Goal: Transaction & Acquisition: Purchase product/service

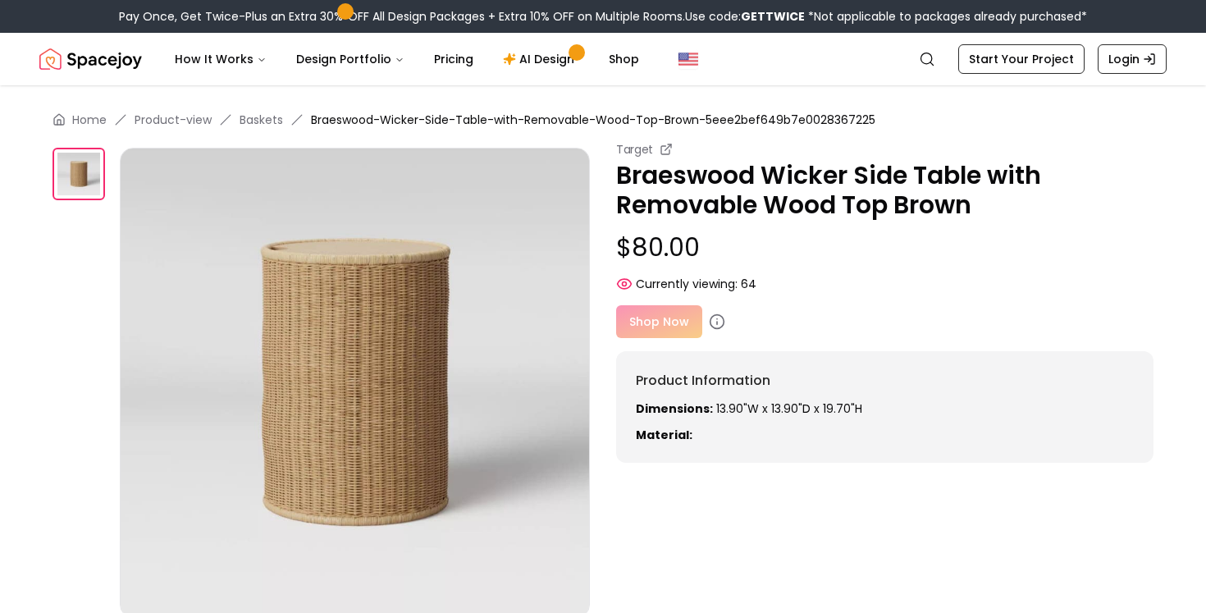
click at [659, 308] on div "Shop Now" at bounding box center [884, 321] width 537 height 33
click at [668, 319] on div "Shop Now" at bounding box center [884, 321] width 537 height 33
click at [668, 321] on div "Shop Now" at bounding box center [884, 321] width 537 height 33
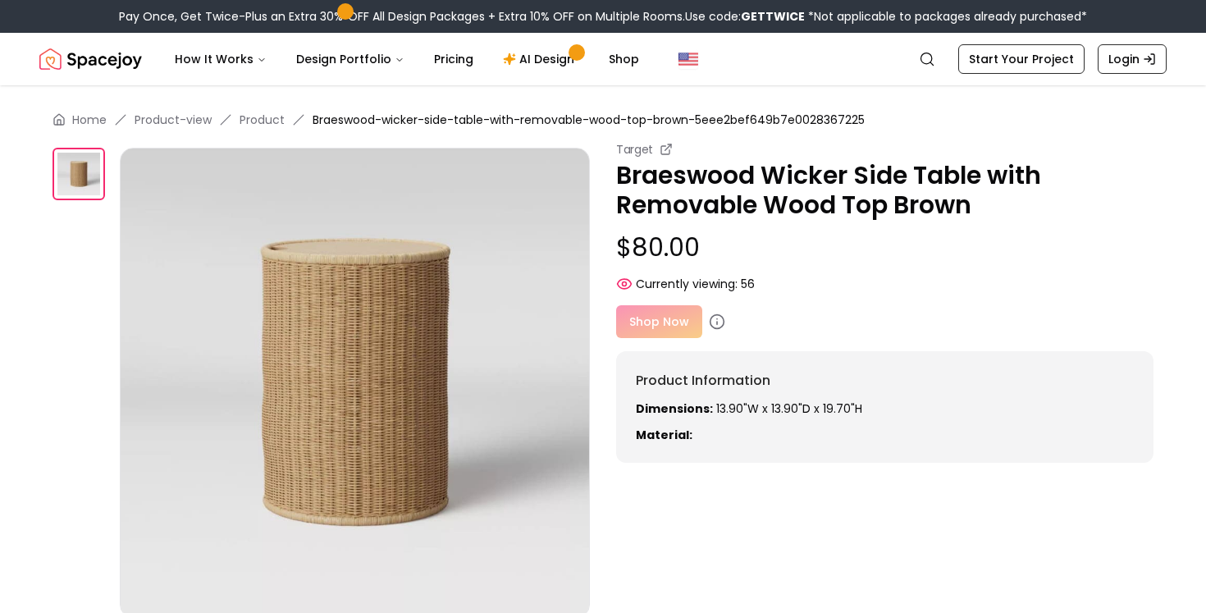
click at [678, 321] on div "Shop Now" at bounding box center [884, 321] width 537 height 33
click at [774, 318] on div "Shop Now" at bounding box center [884, 321] width 537 height 33
